Goal: Transaction & Acquisition: Purchase product/service

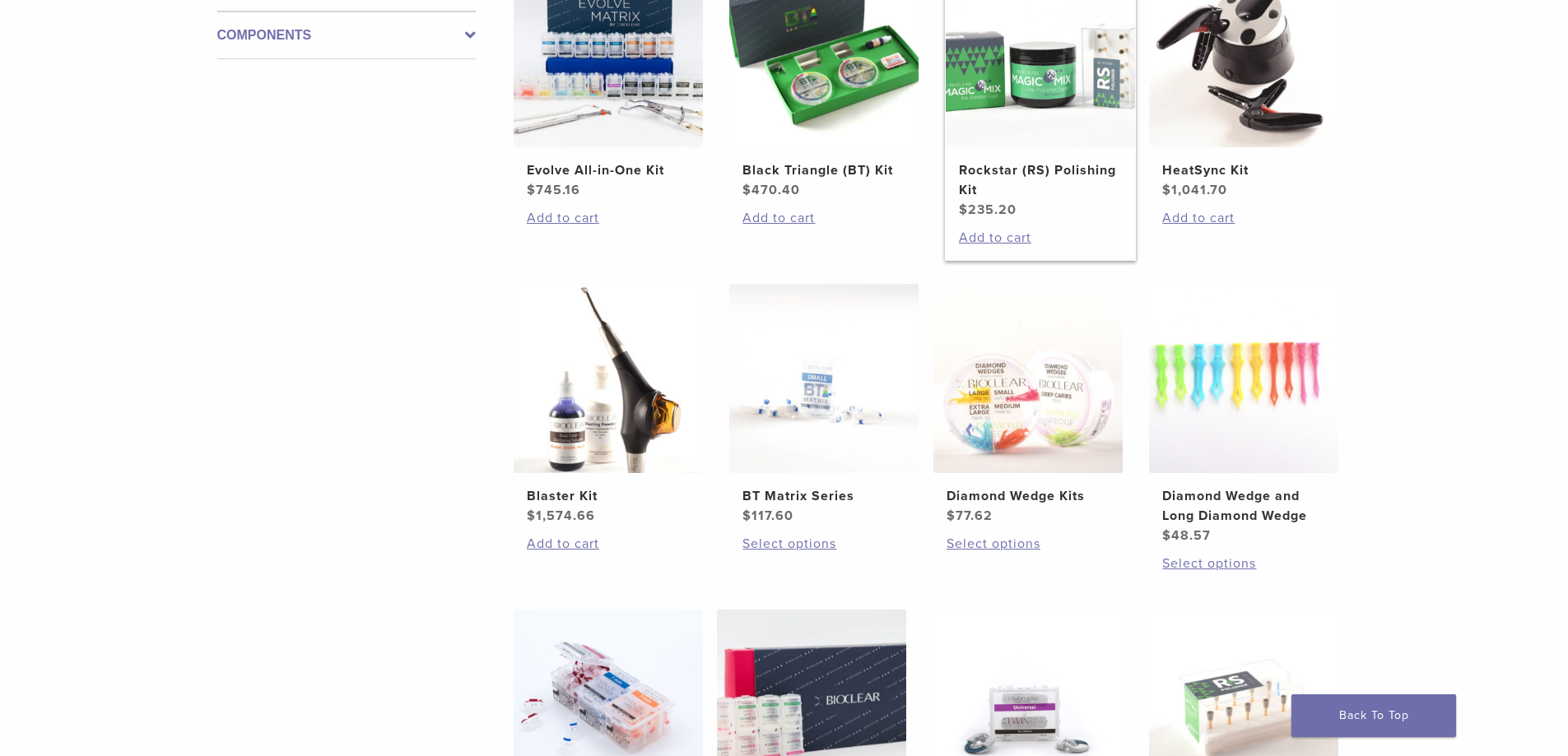
scroll to position [905, 0]
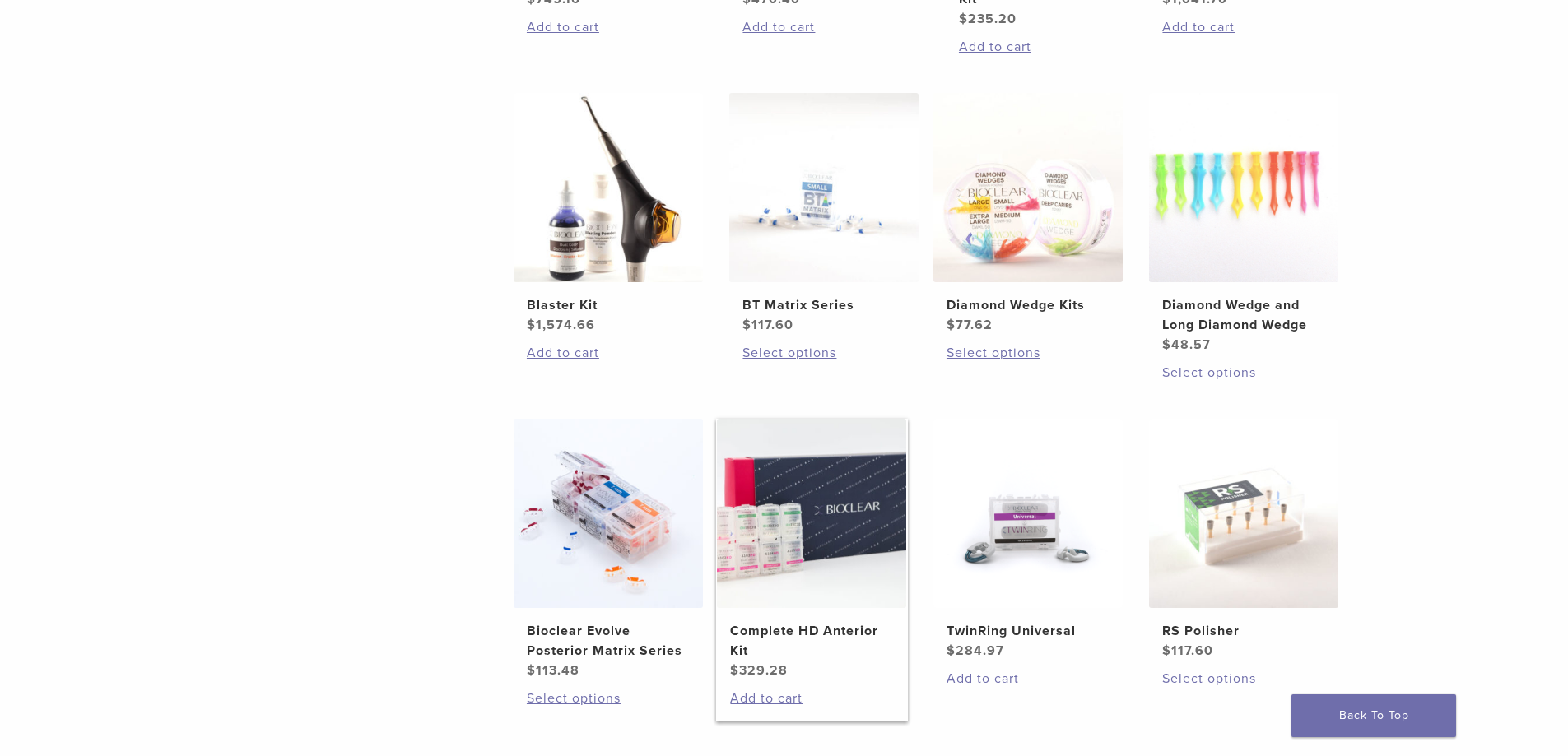
click at [810, 466] on img at bounding box center [812, 513] width 189 height 189
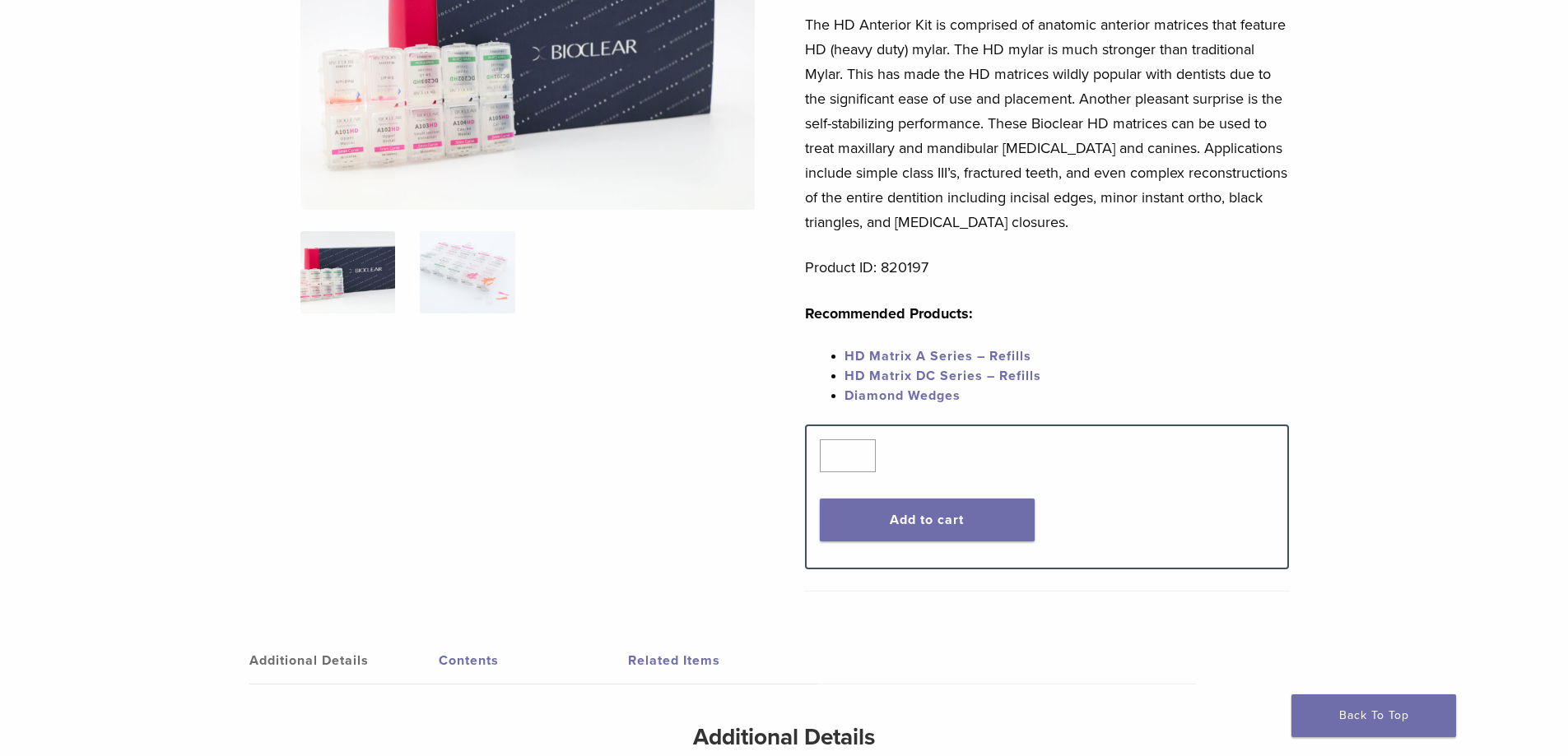
scroll to position [247, 0]
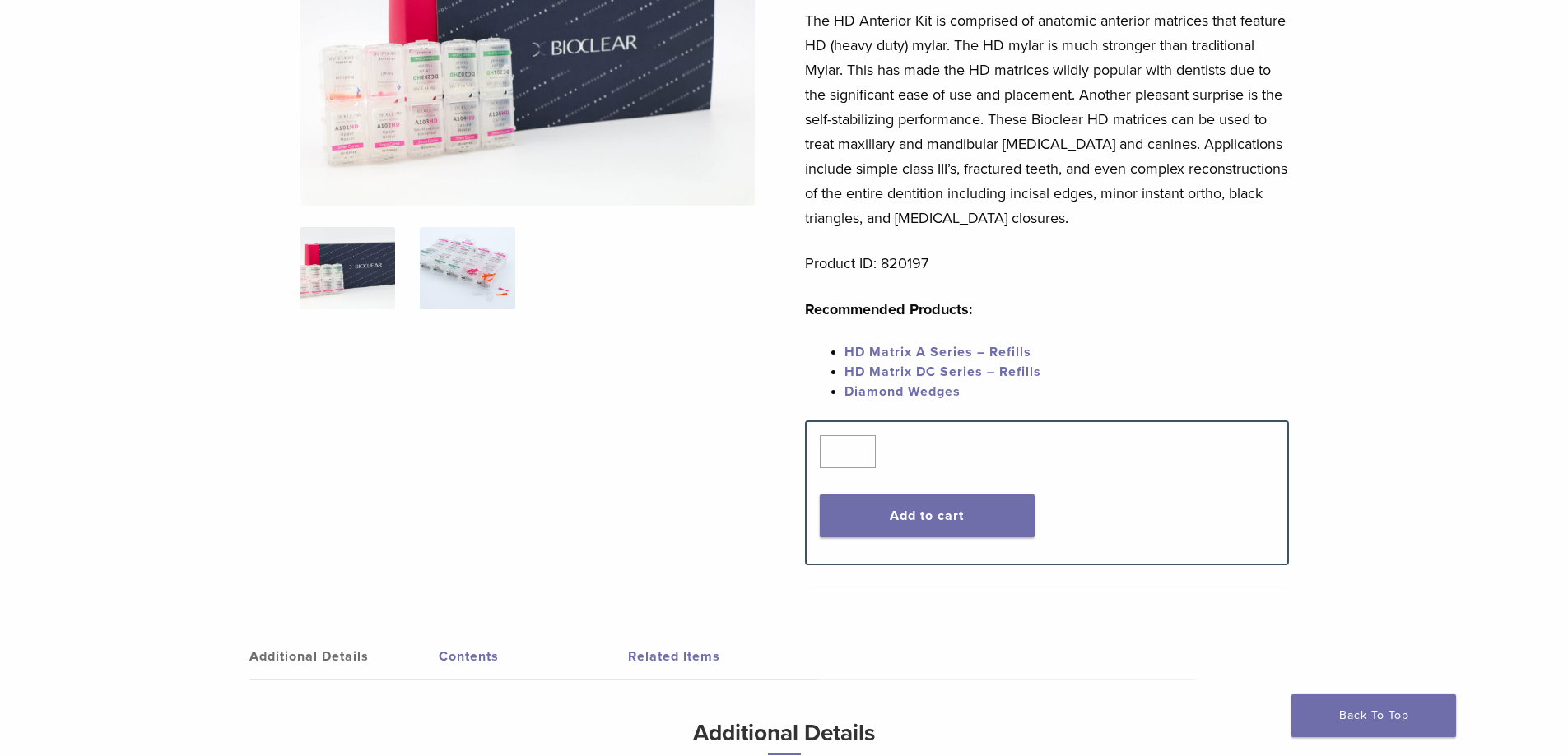
click at [498, 274] on img at bounding box center [466, 268] width 95 height 83
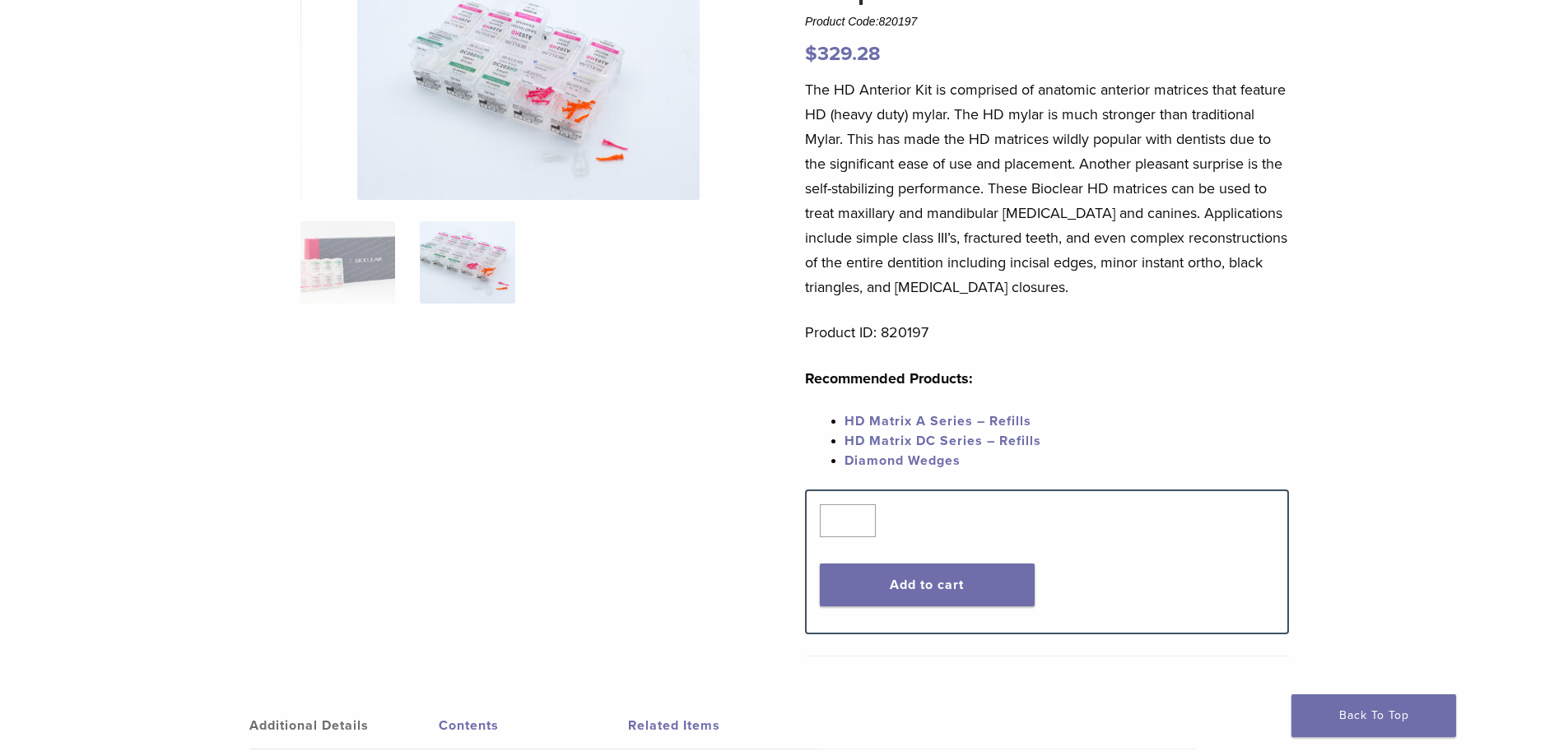
scroll to position [83, 0]
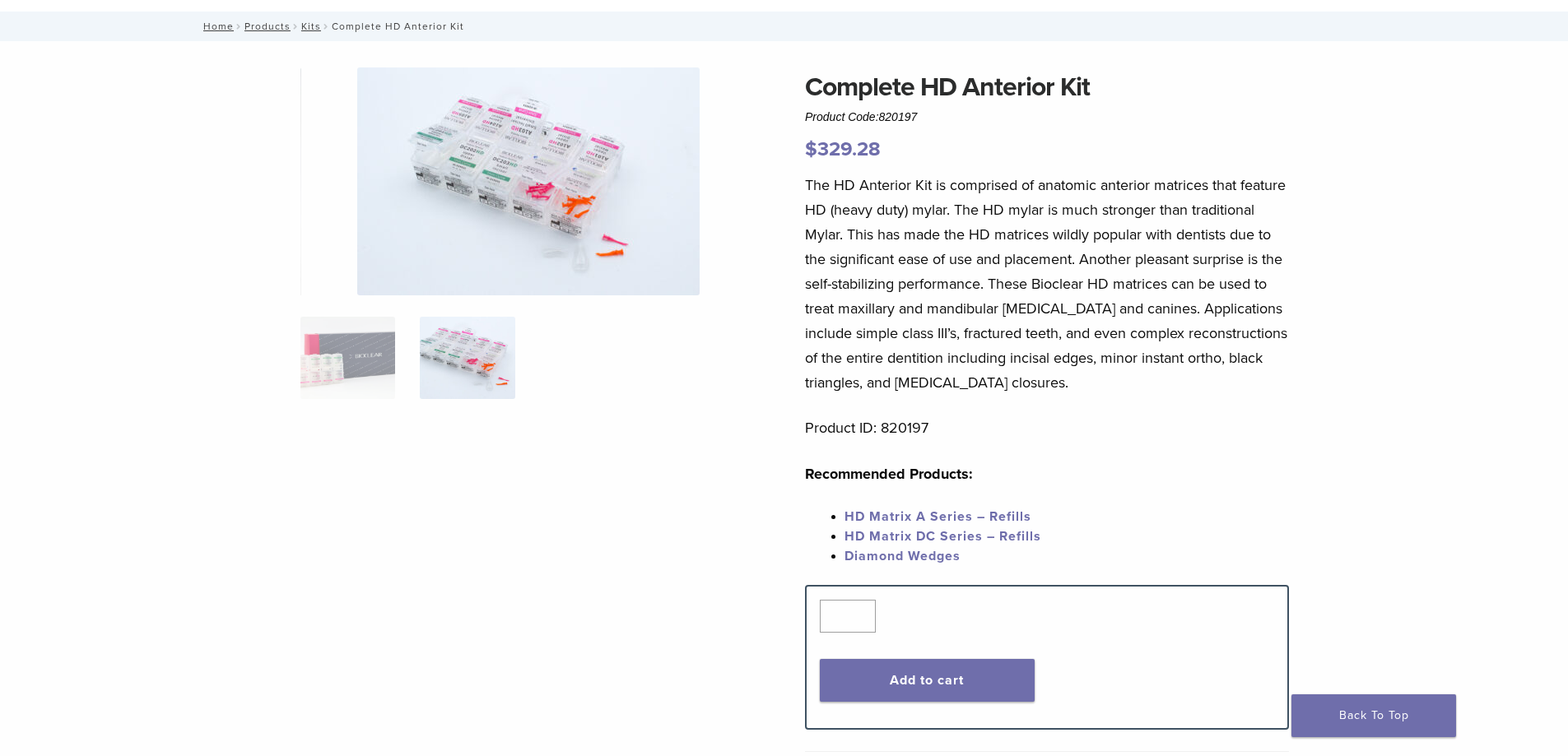
click at [968, 517] on link "HD Matrix A Series – Refills" at bounding box center [938, 517] width 187 height 17
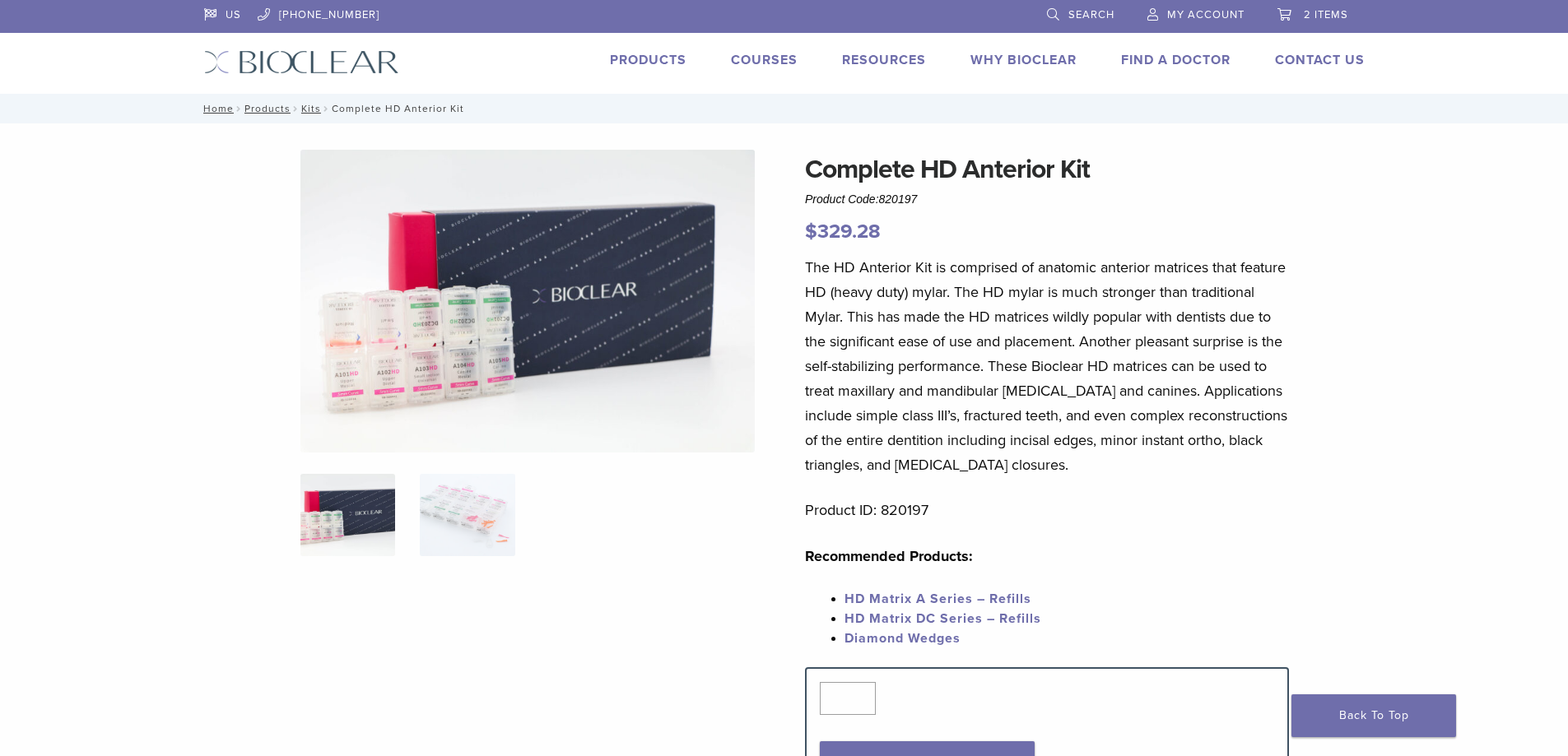
click at [645, 62] on link "Products" at bounding box center [647, 60] width 76 height 17
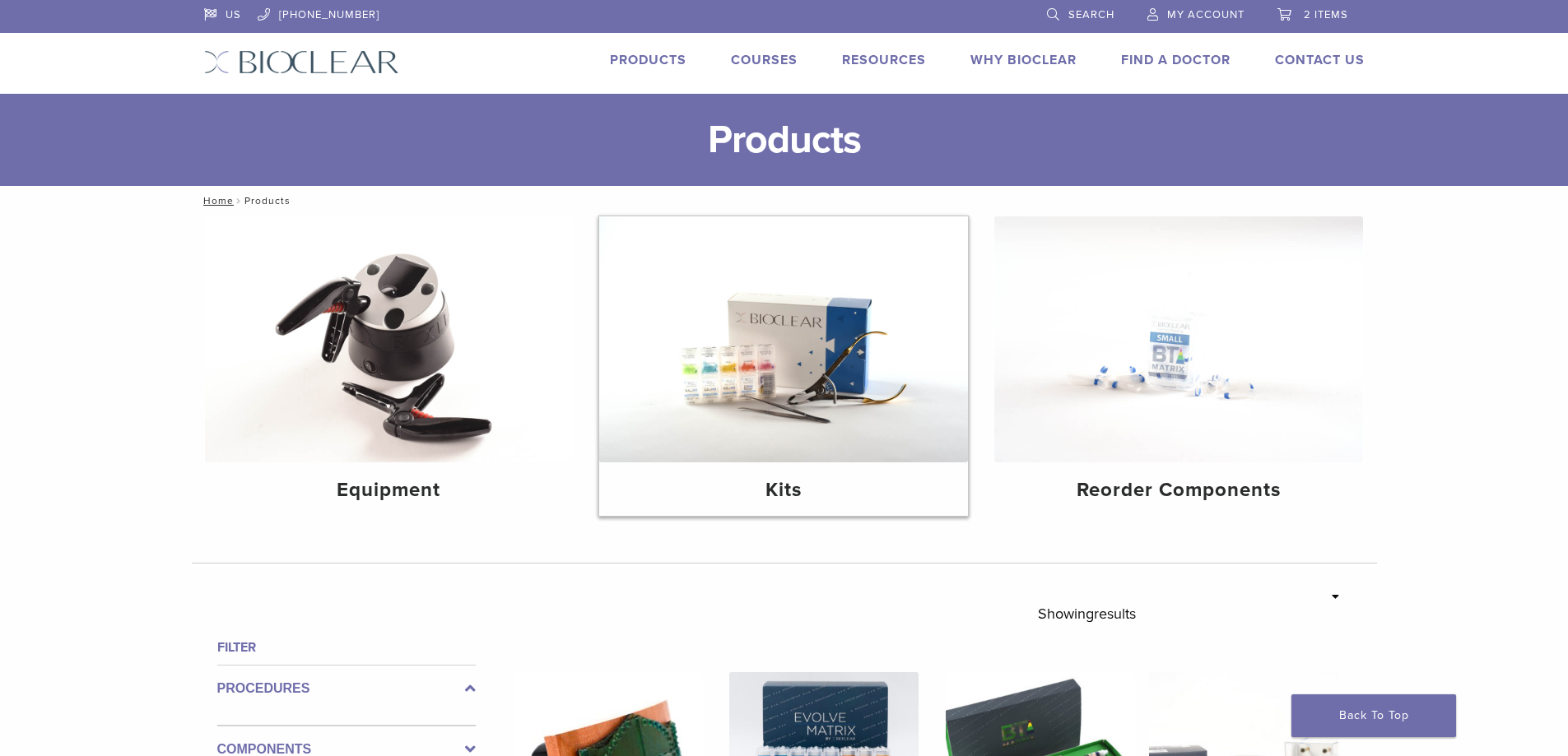
scroll to position [247, 0]
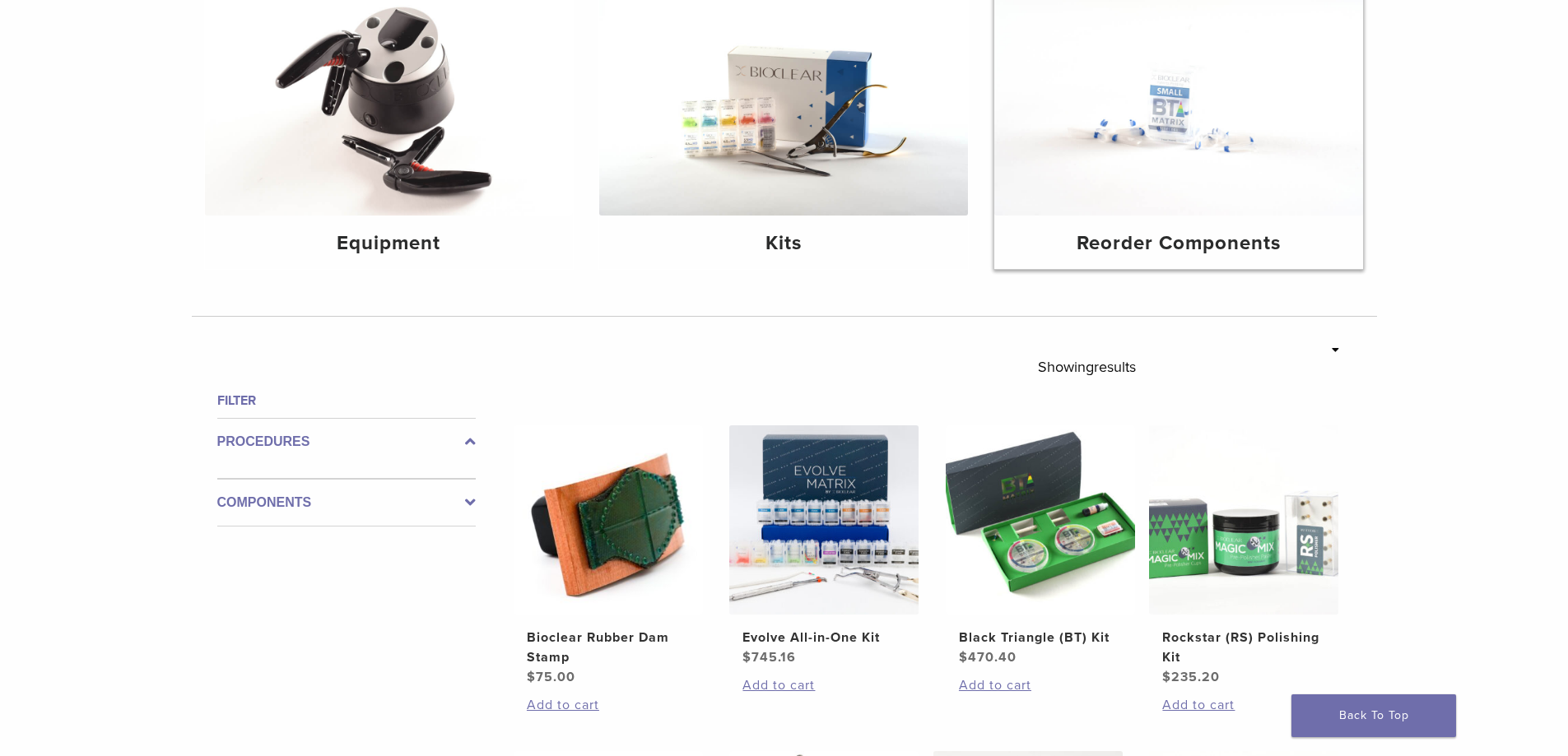
click at [1185, 243] on h4 "Reorder Components" at bounding box center [1179, 243] width 342 height 29
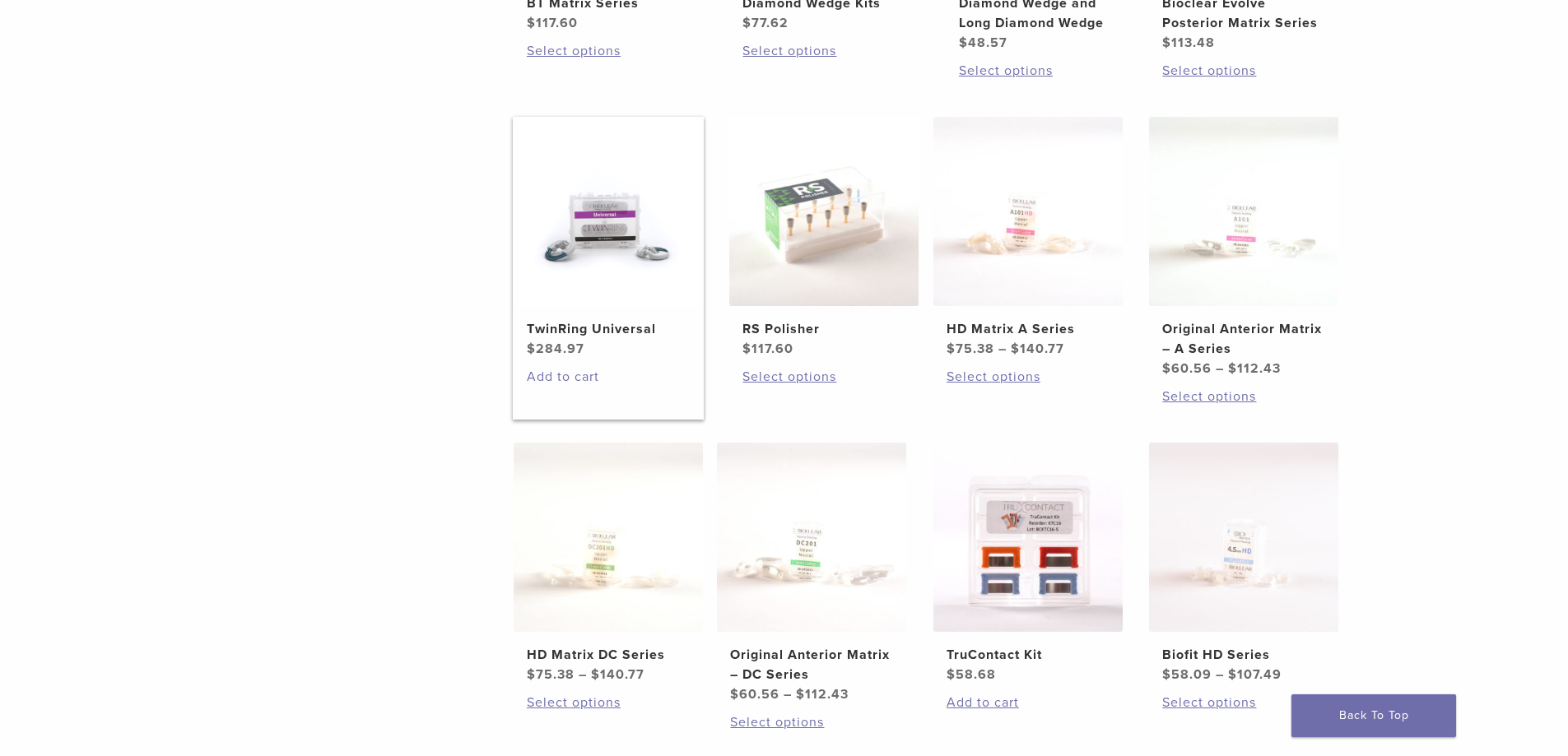
scroll to position [494, 0]
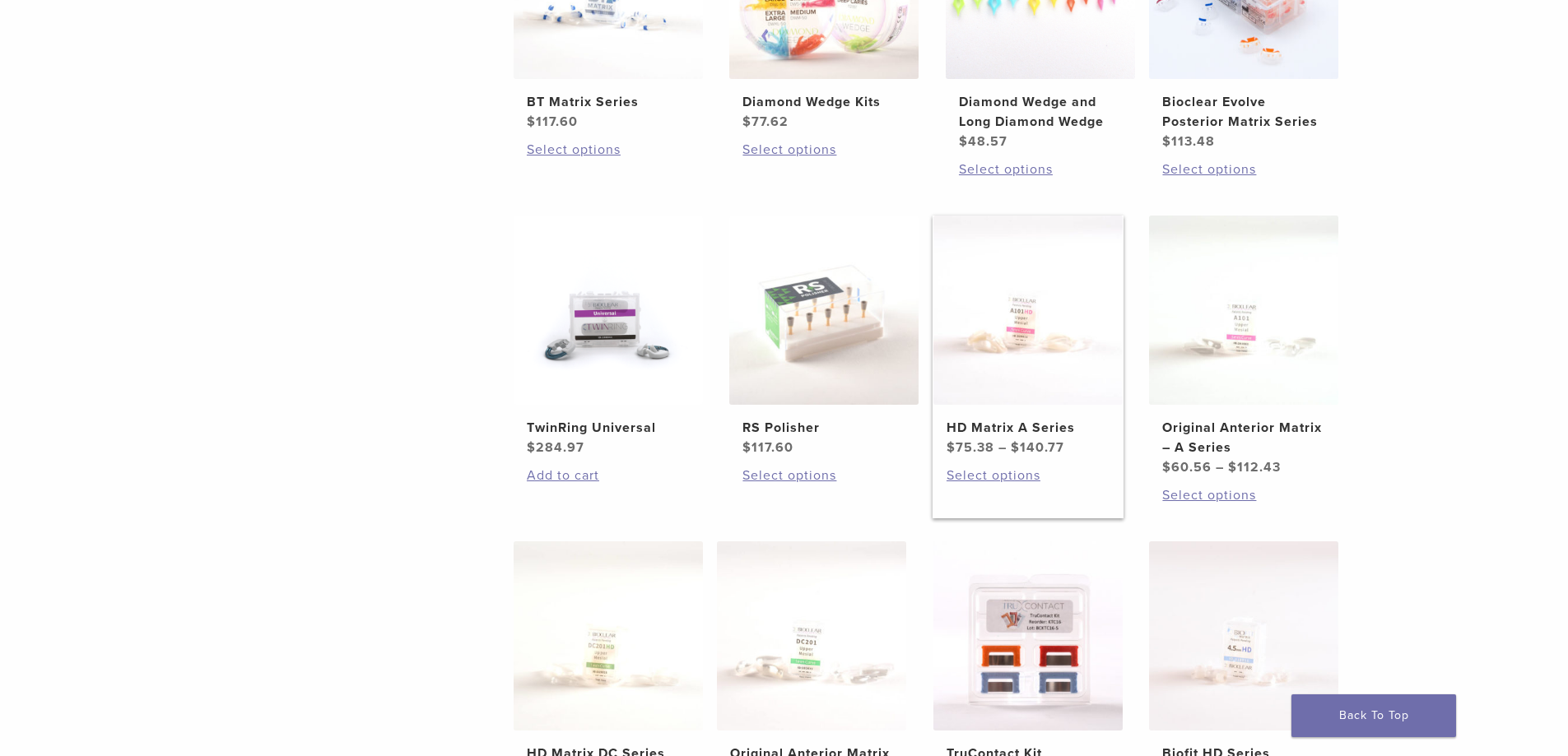
click at [1030, 339] on img at bounding box center [1028, 310] width 189 height 189
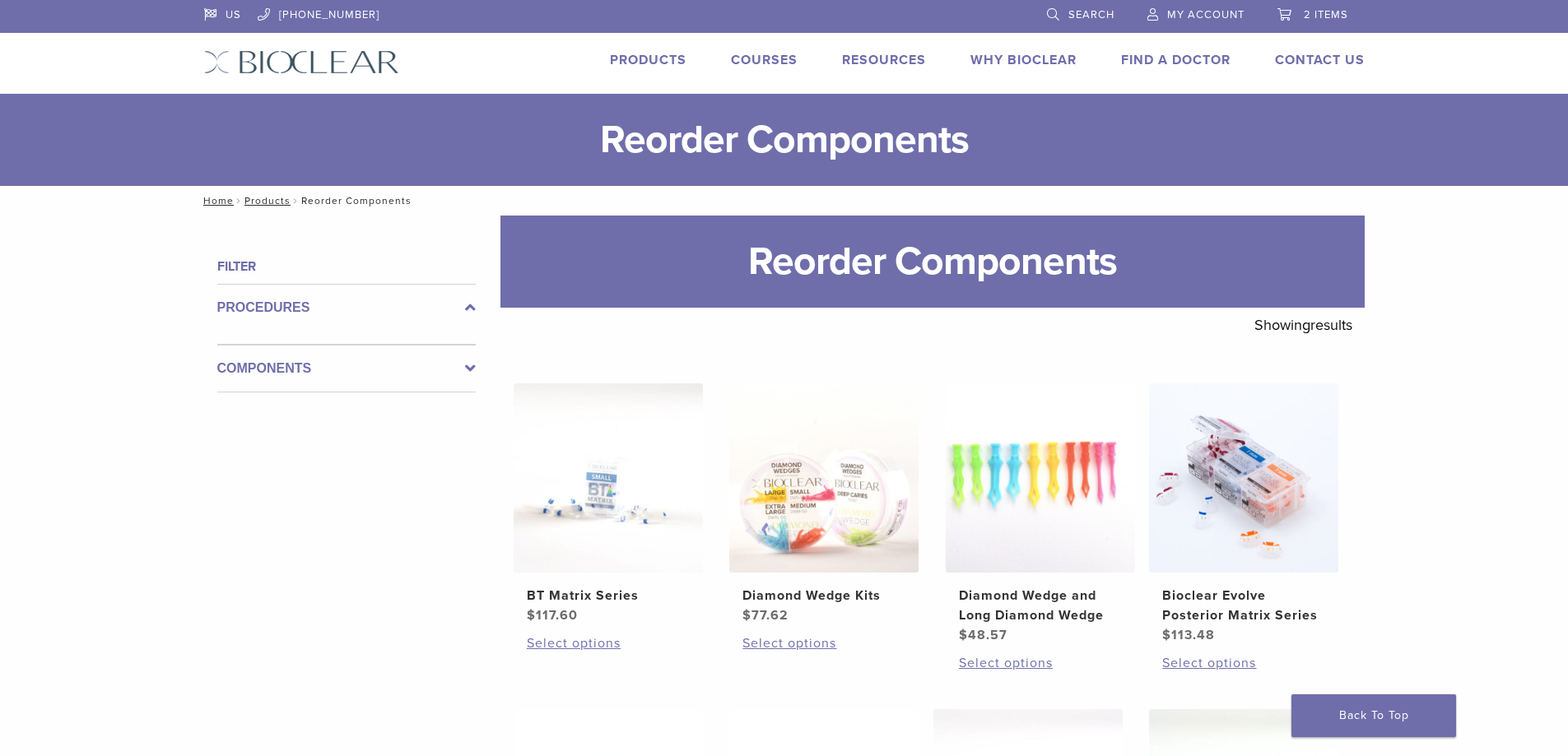
click at [1303, 8] on link "2 items" at bounding box center [1313, 12] width 71 height 25
click at [1323, 13] on span "2 items" at bounding box center [1326, 15] width 44 height 13
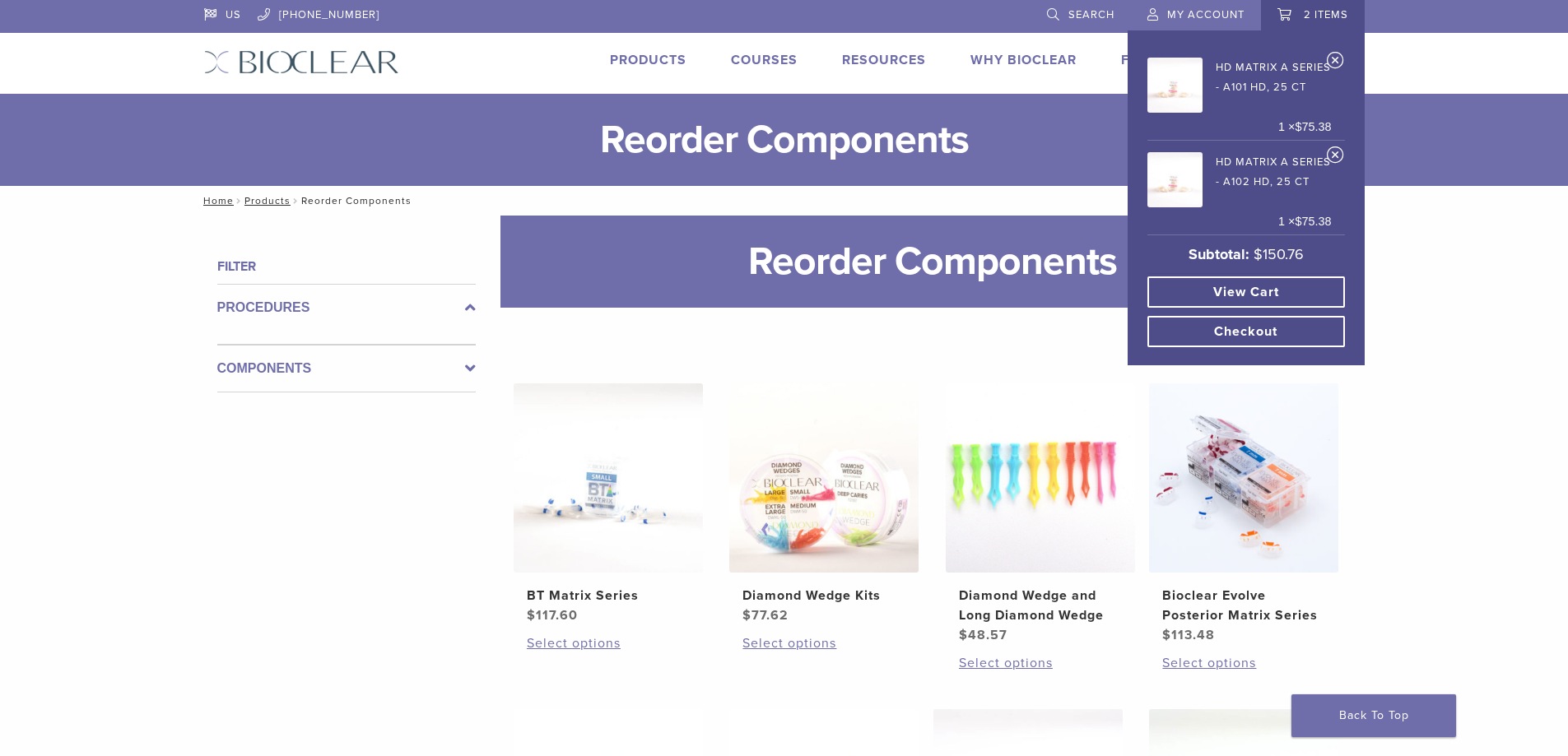
click at [1233, 334] on link "Checkout" at bounding box center [1246, 331] width 197 height 31
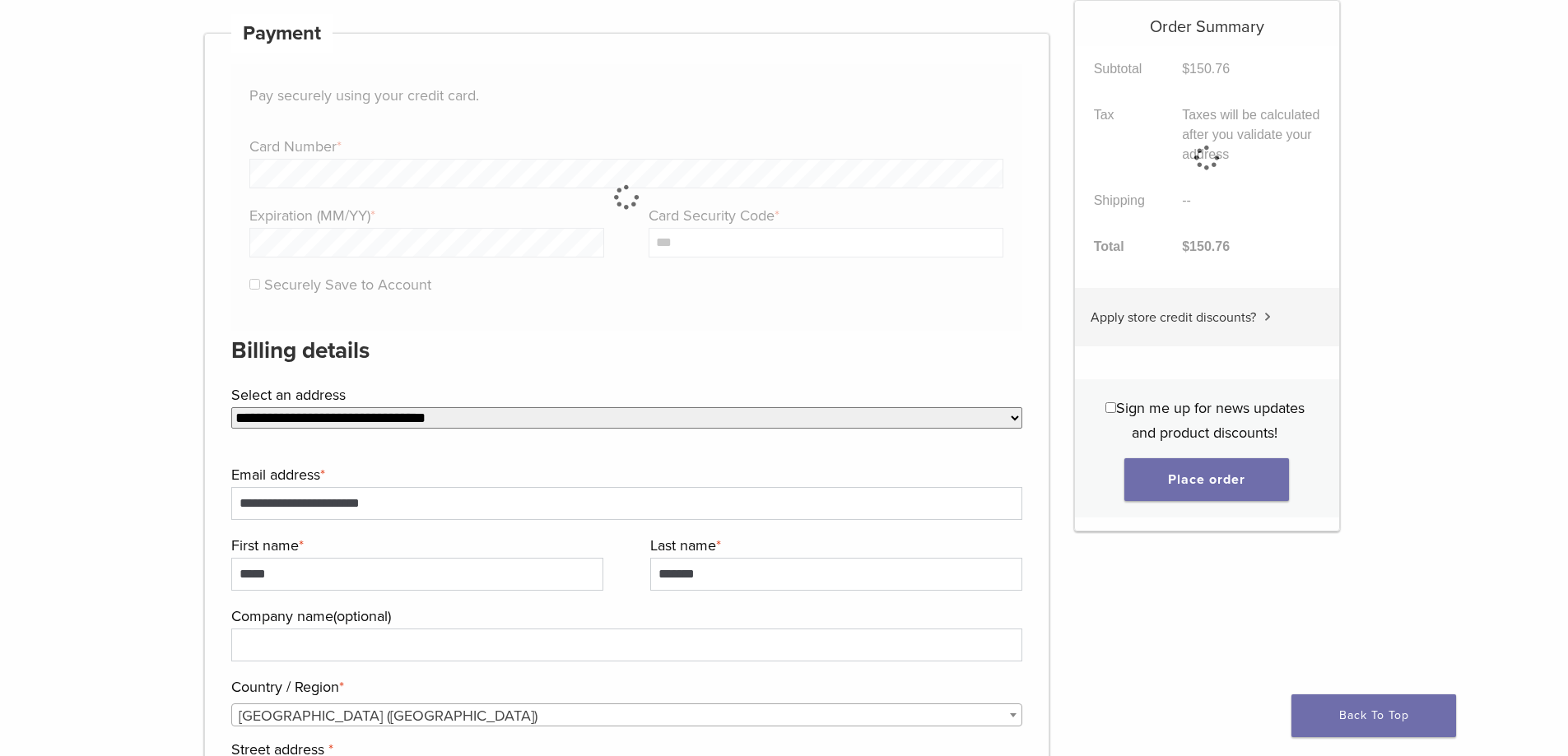
scroll to position [667, 0]
